Goal: Browse casually

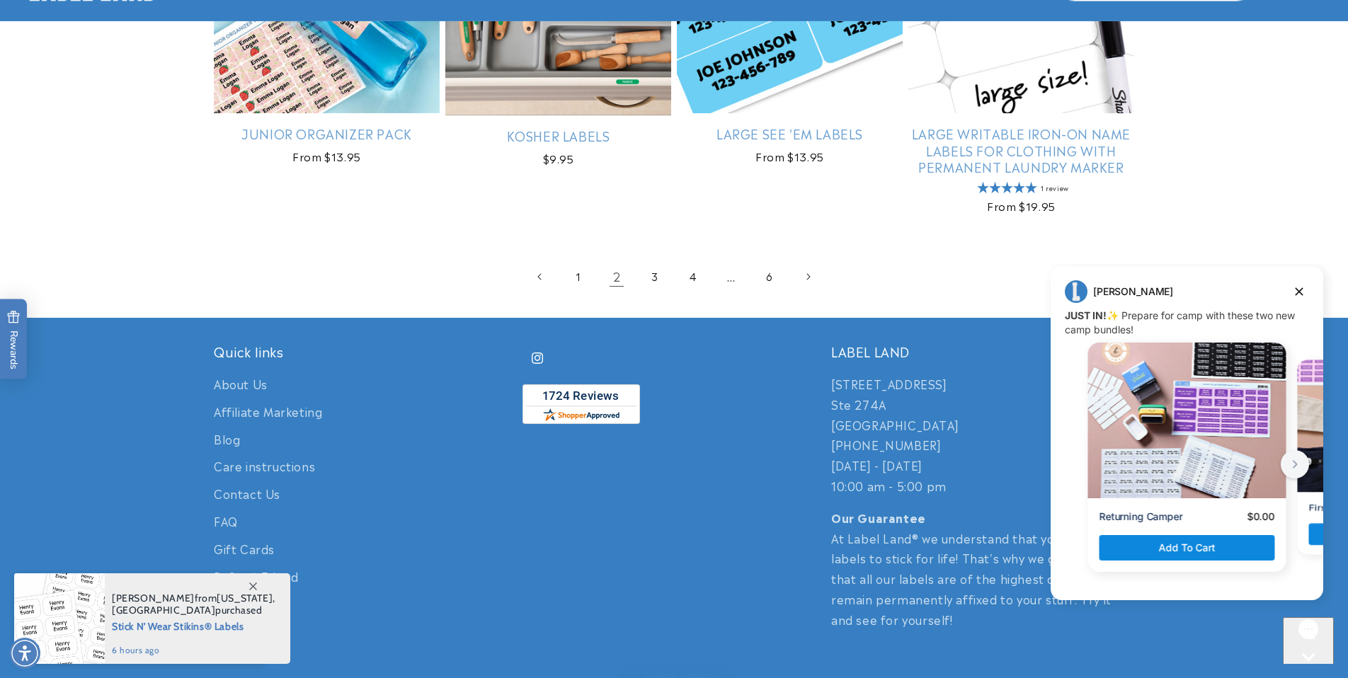
scroll to position [3010, 0]
